Goal: Find specific page/section: Find specific page/section

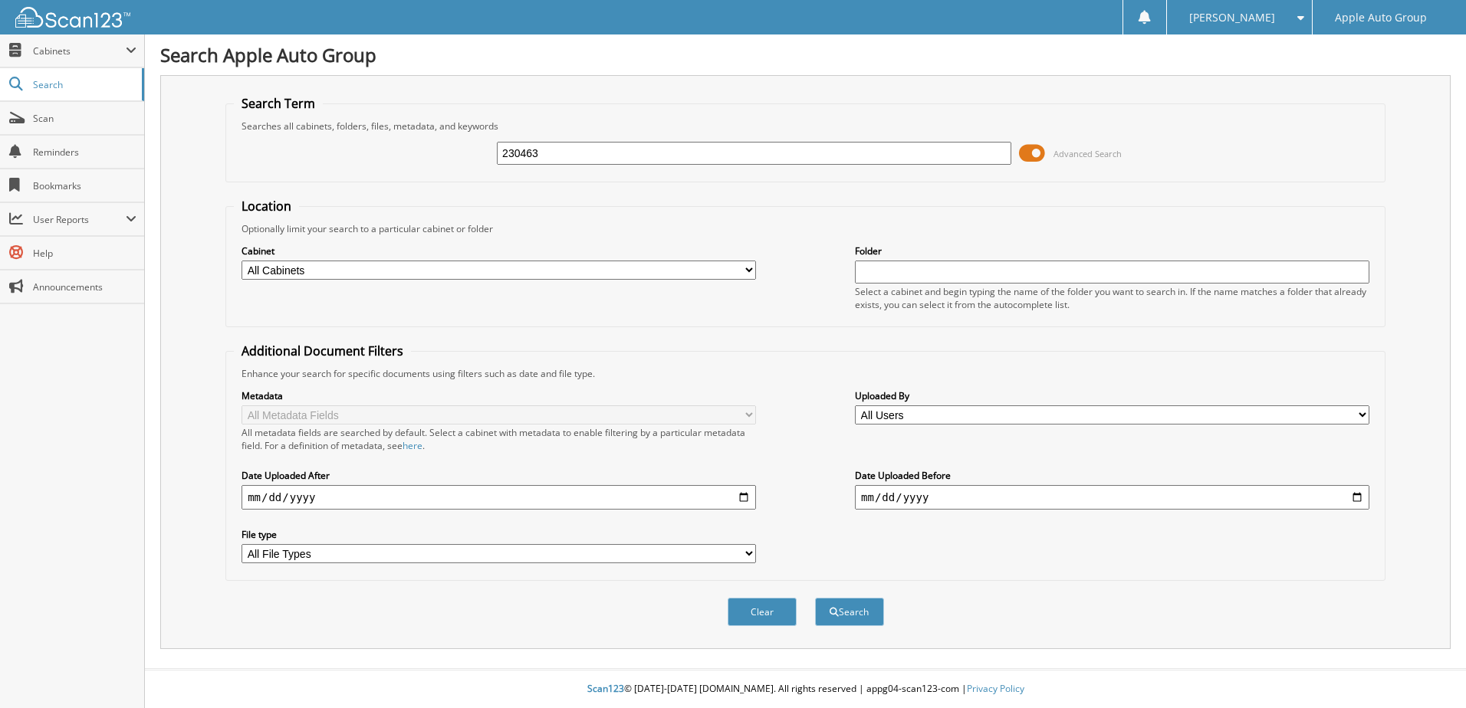
type input "230463"
click at [815, 598] on button "Search" at bounding box center [849, 612] width 69 height 28
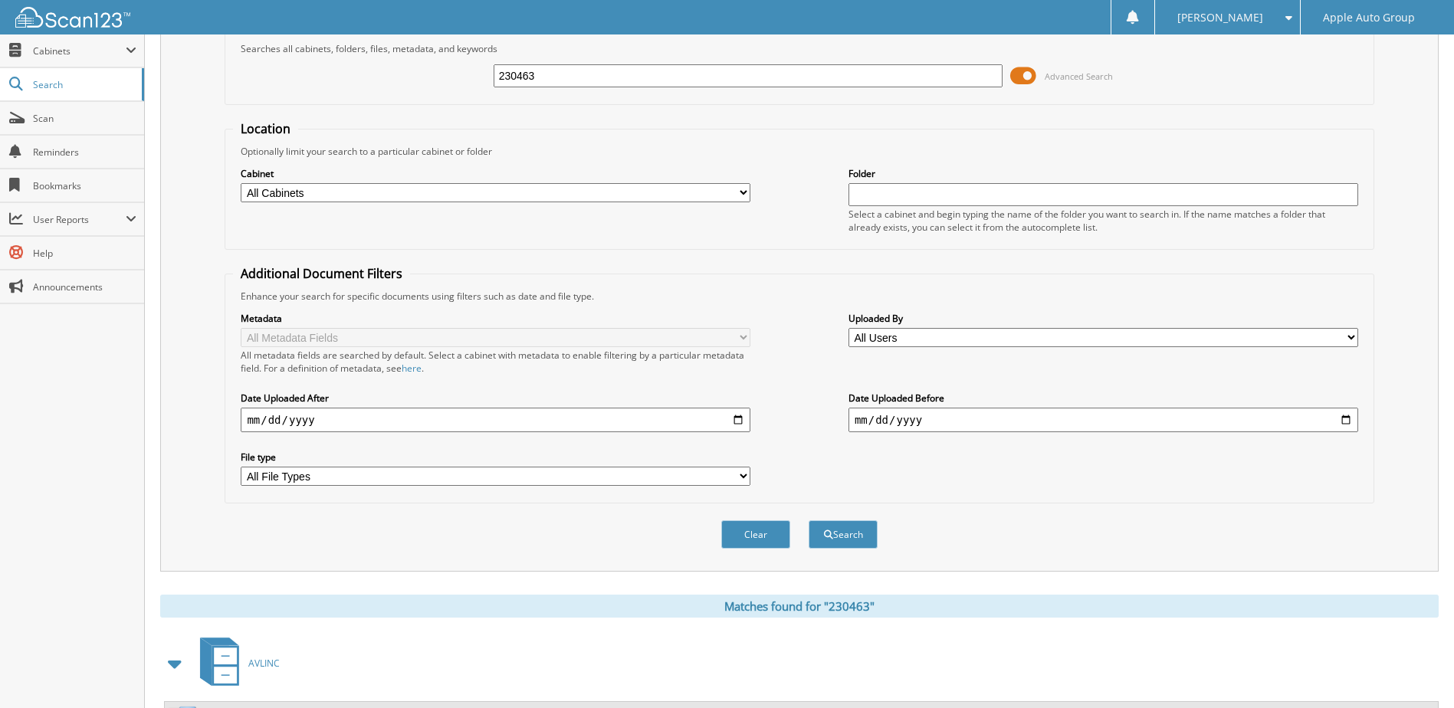
scroll to position [149, 0]
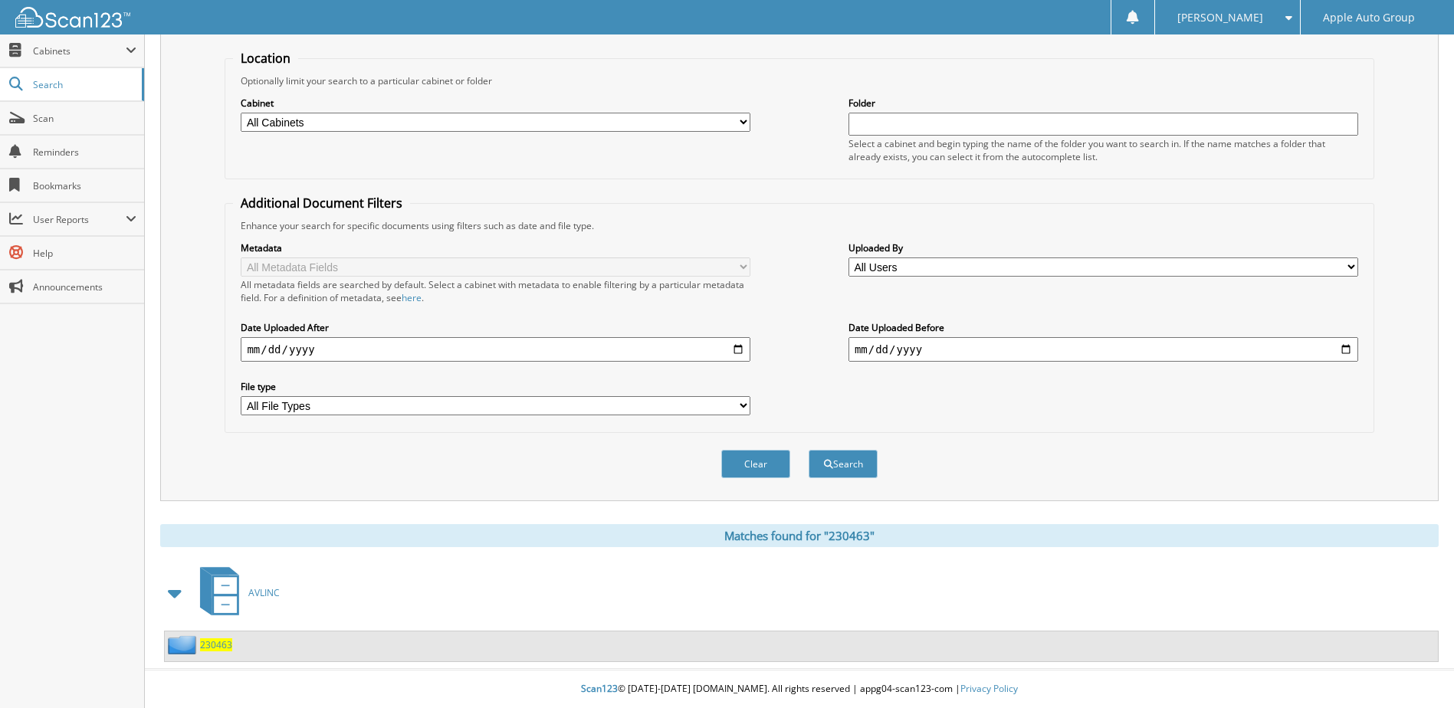
click at [205, 645] on span "230463" at bounding box center [216, 645] width 32 height 13
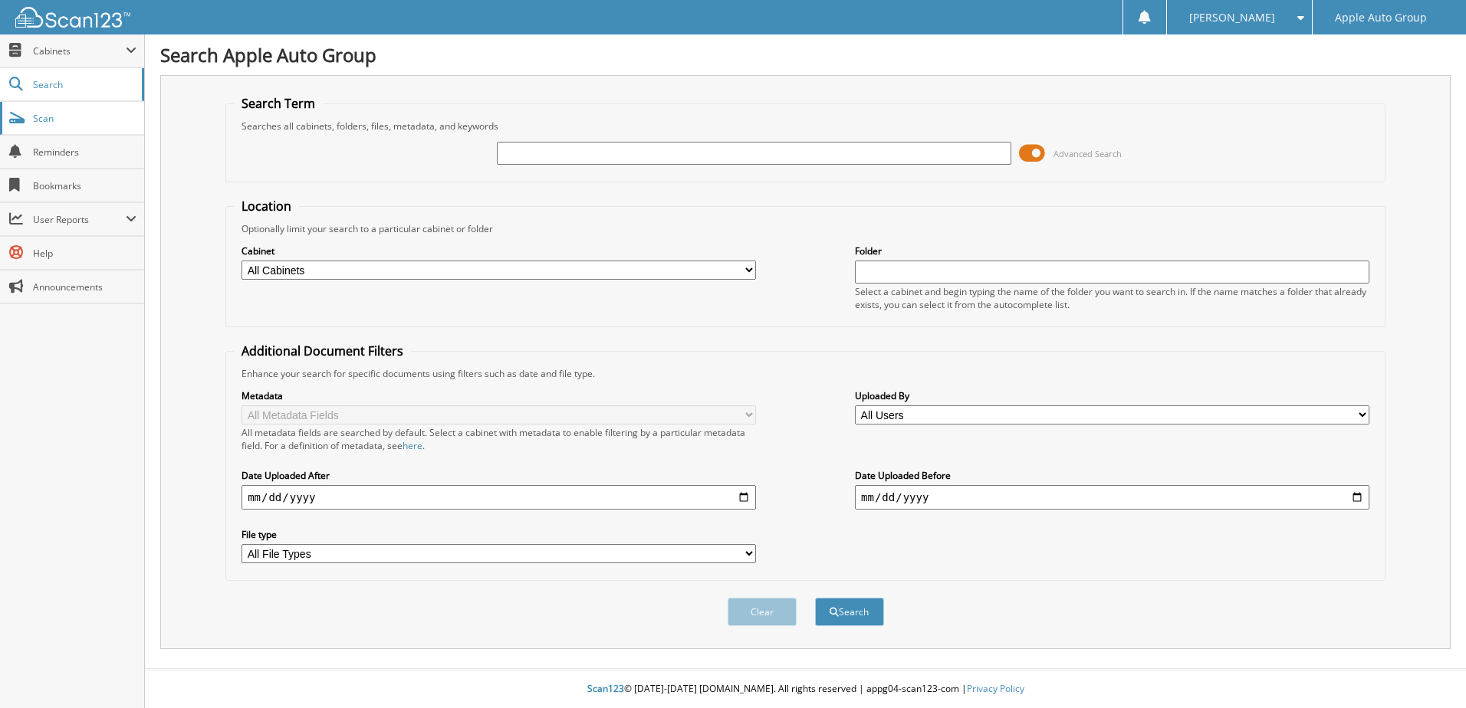
click at [71, 120] on span "Scan" at bounding box center [84, 118] width 103 height 13
